Goal: Task Accomplishment & Management: Complete application form

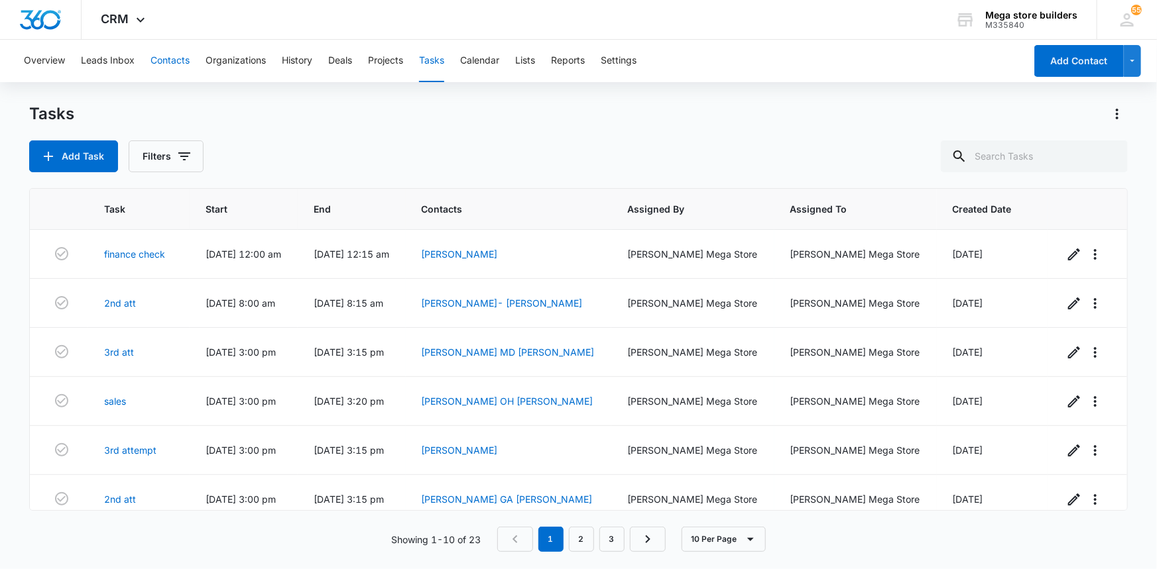
click at [172, 59] on button "Contacts" at bounding box center [169, 61] width 39 height 42
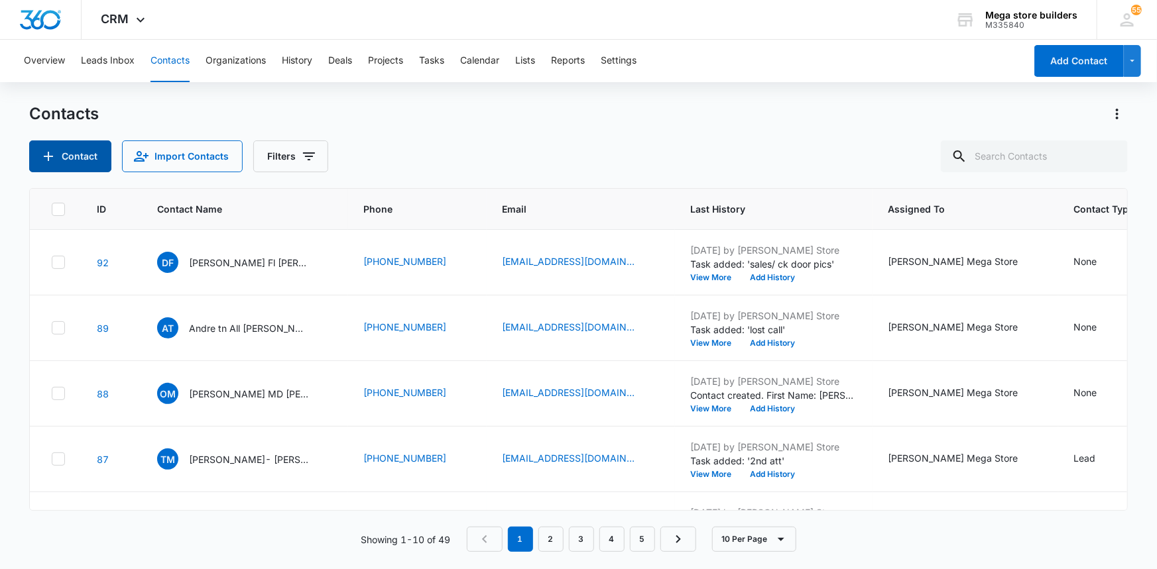
click at [85, 157] on button "Contact" at bounding box center [70, 157] width 82 height 32
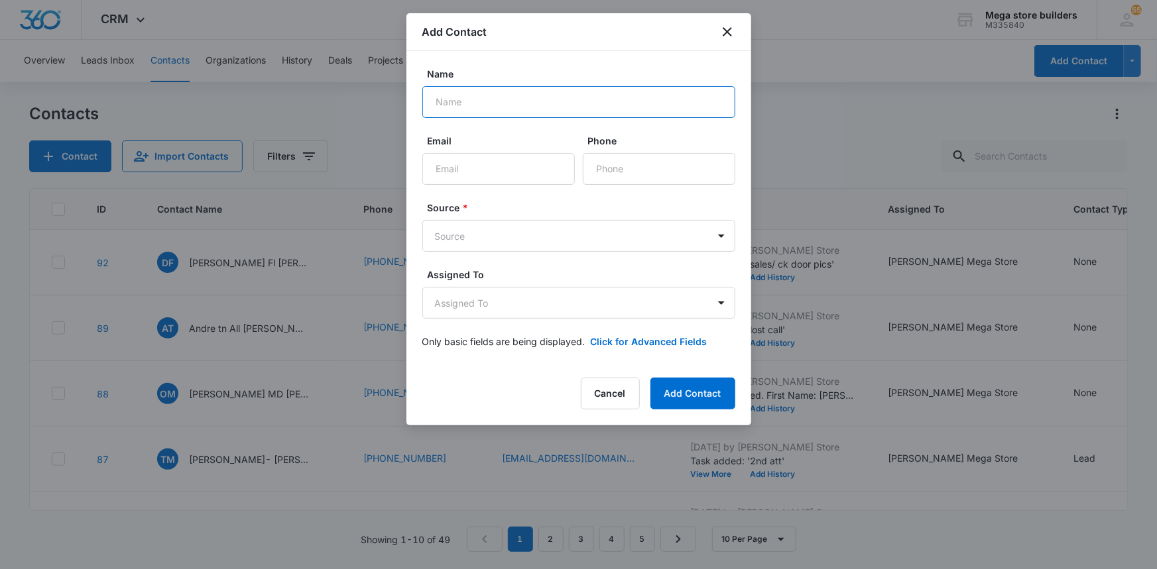
click at [472, 105] on input "Name" at bounding box center [578, 102] width 313 height 32
type input "Anil FL Harkani"
click at [471, 171] on input "Email" at bounding box center [498, 169] width 152 height 32
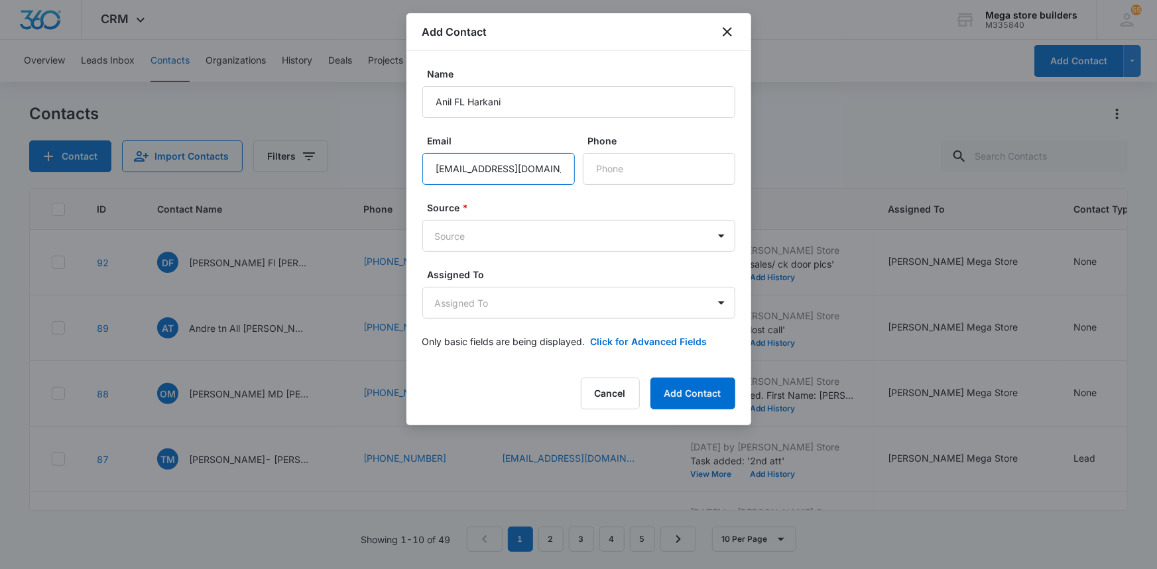
scroll to position [0, 3]
type input "[EMAIL_ADDRESS][DOMAIN_NAME]"
type input "[PHONE_NUMBER]"
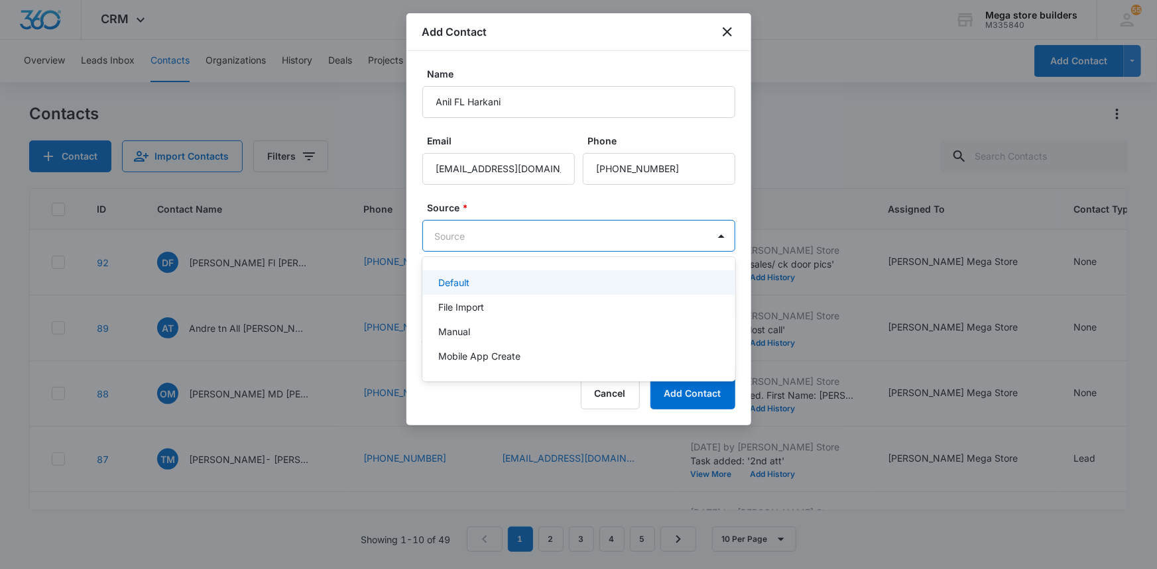
click at [485, 240] on body "CRM Apps Reputation Forms CRM Email Social Content Ads Intelligence Files Brand…" at bounding box center [578, 284] width 1157 height 569
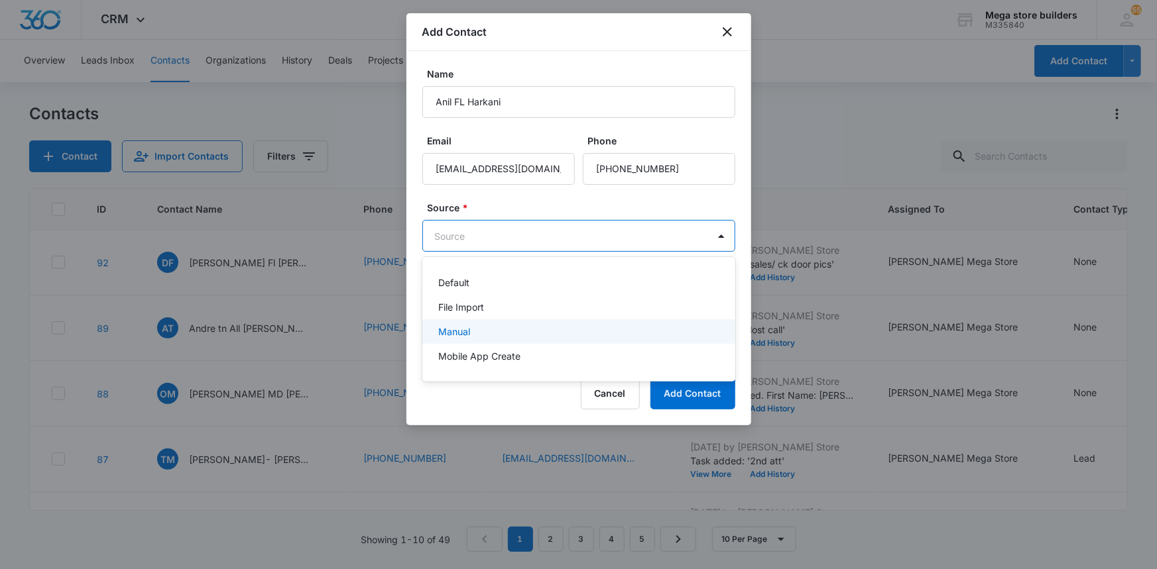
click at [467, 333] on p "Manual" at bounding box center [454, 332] width 32 height 14
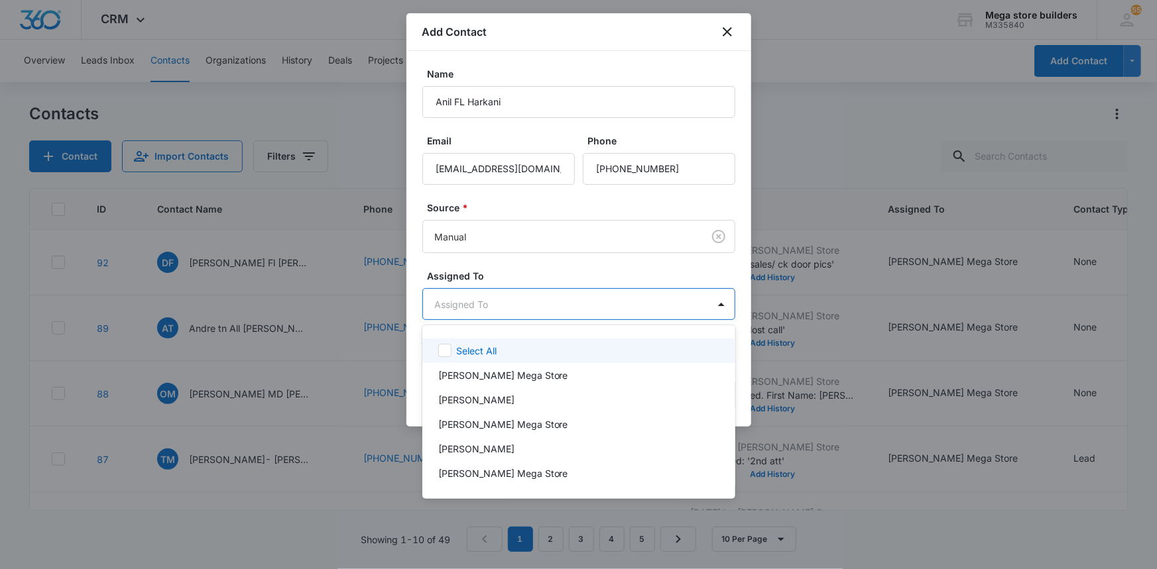
click at [463, 300] on body "CRM Apps Reputation Forms CRM Email Social Content Ads Intelligence Files Brand…" at bounding box center [578, 284] width 1157 height 569
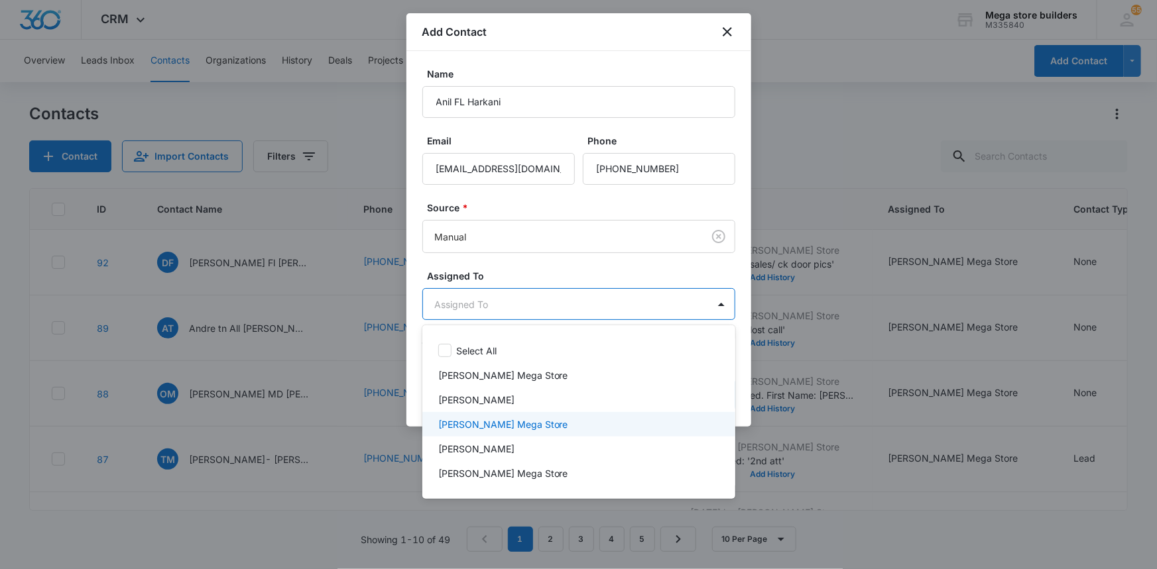
click at [471, 420] on p "[PERSON_NAME] Mega Store" at bounding box center [503, 425] width 130 height 14
drag, startPoint x: 834, startPoint y: 425, endPoint x: 825, endPoint y: 420, distance: 10.1
click at [825, 420] on div at bounding box center [578, 284] width 1157 height 569
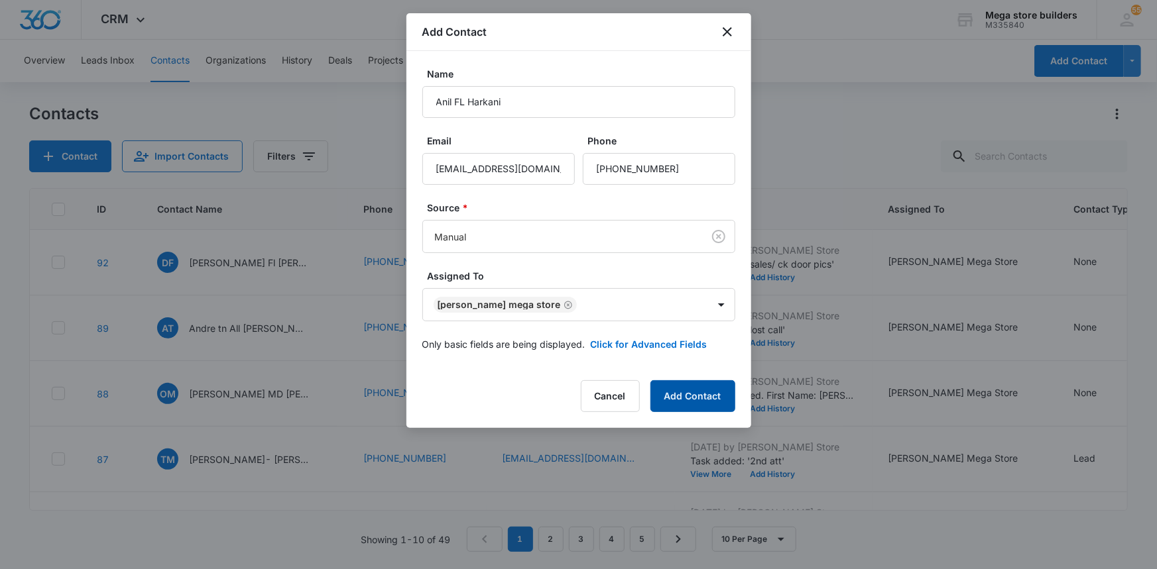
click at [684, 394] on button "Add Contact" at bounding box center [692, 396] width 85 height 32
